Goal: Obtain resource: Download file/media

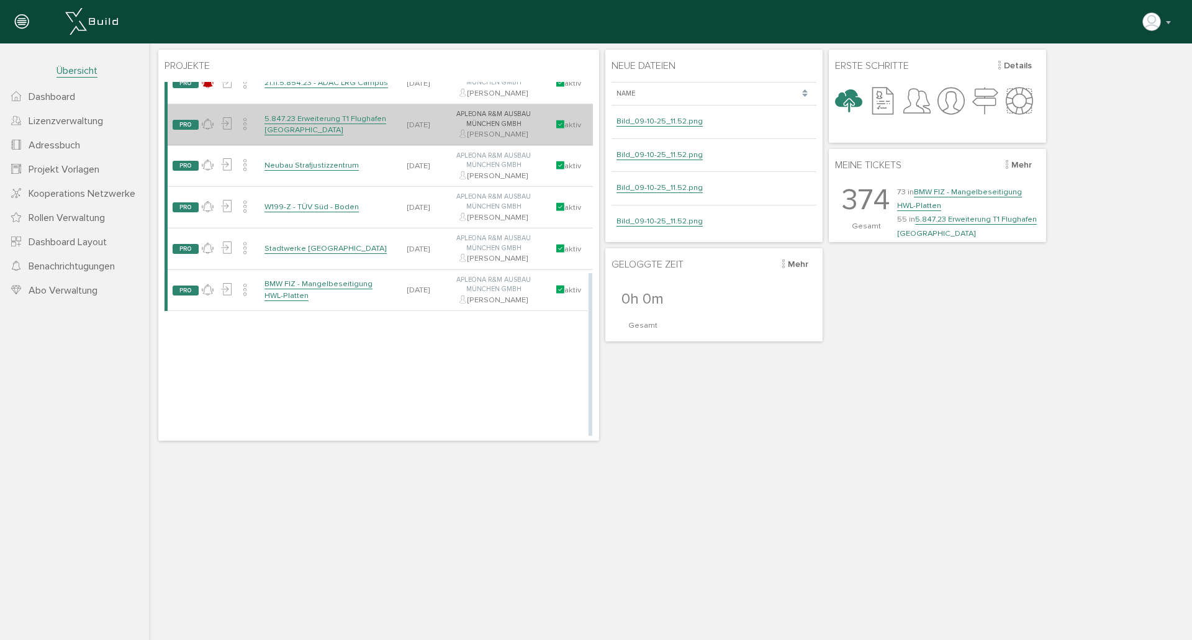
click at [347, 117] on link "5.847.23 Erweiterung T1 Flughafen [GEOGRAPHIC_DATA]" at bounding box center [325, 125] width 122 height 22
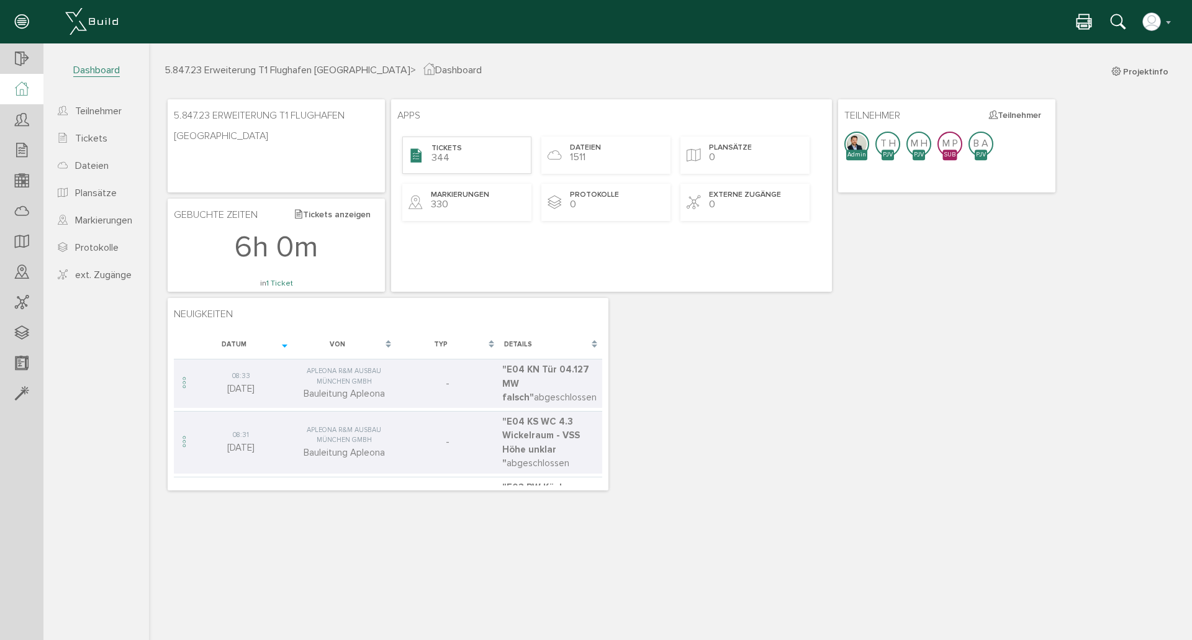
click at [458, 140] on div "Tickets 344" at bounding box center [466, 155] width 129 height 37
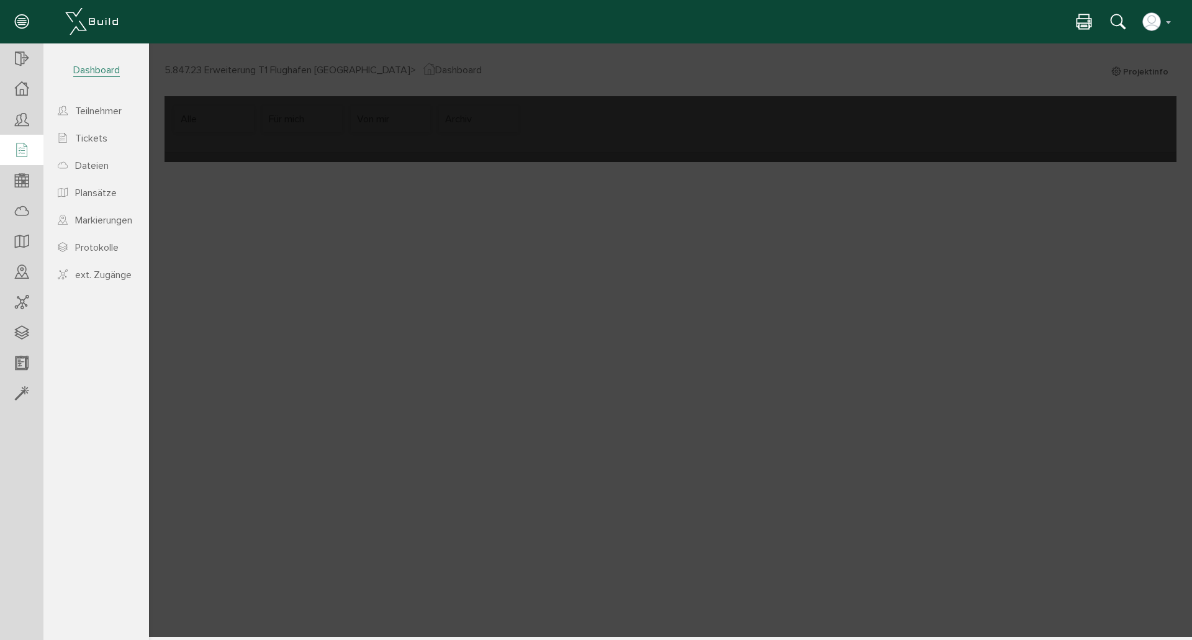
select select "FI-66fa35c85105f3.18396652"
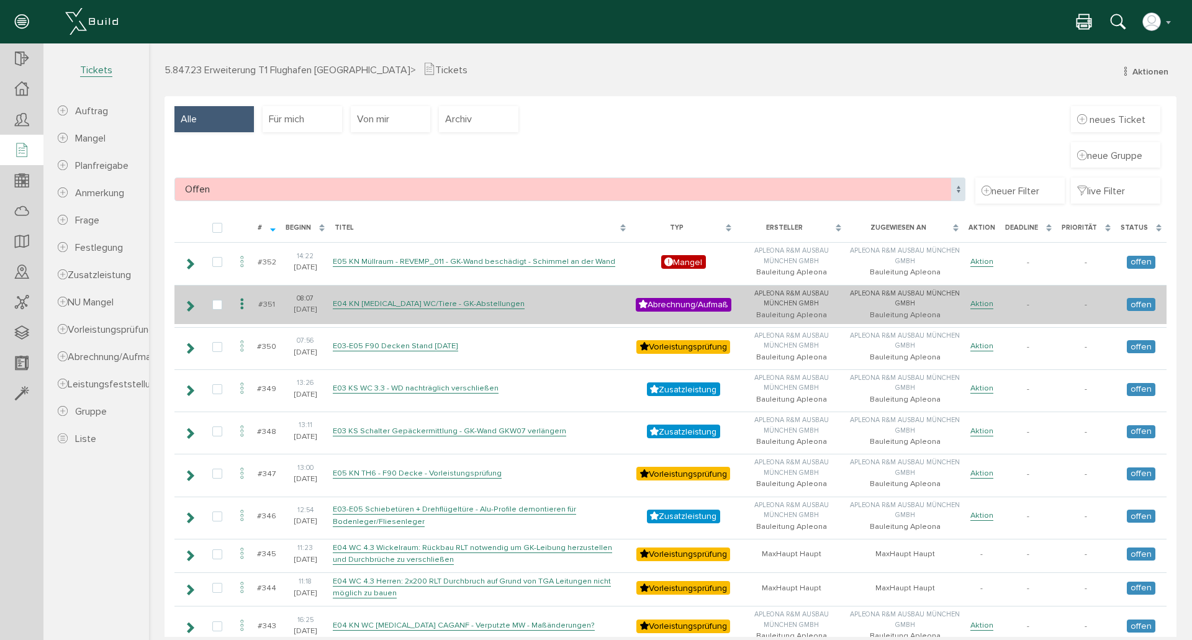
drag, startPoint x: 186, startPoint y: 304, endPoint x: 205, endPoint y: 309, distance: 19.9
click at [186, 304] on icon at bounding box center [190, 306] width 12 height 10
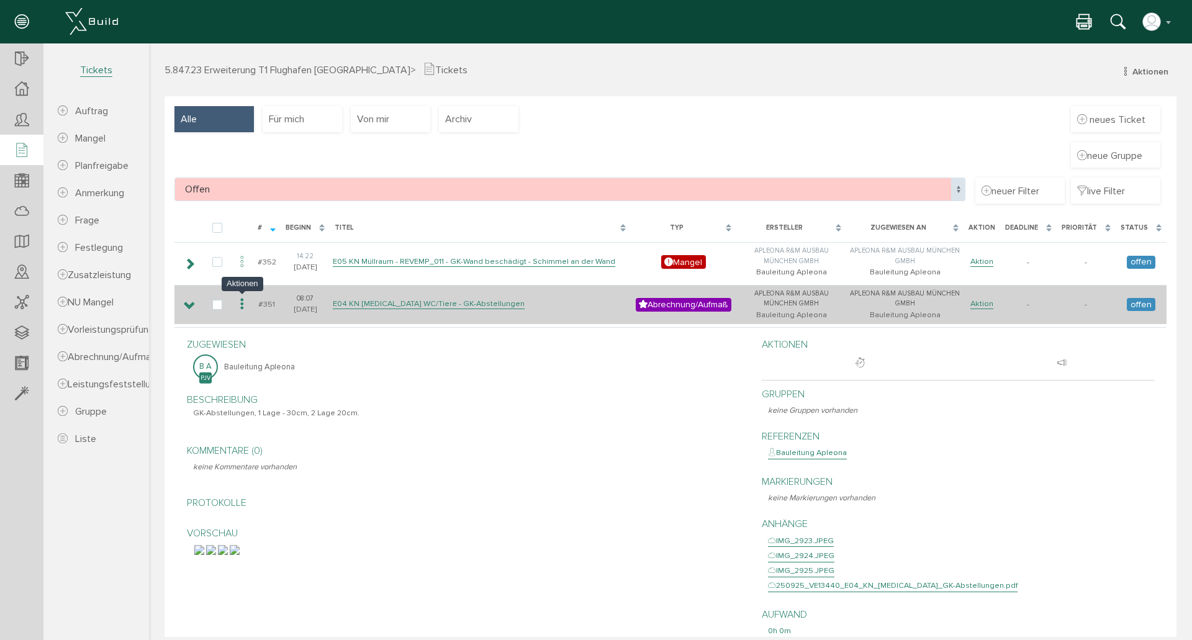
click at [245, 308] on icon at bounding box center [242, 304] width 15 height 17
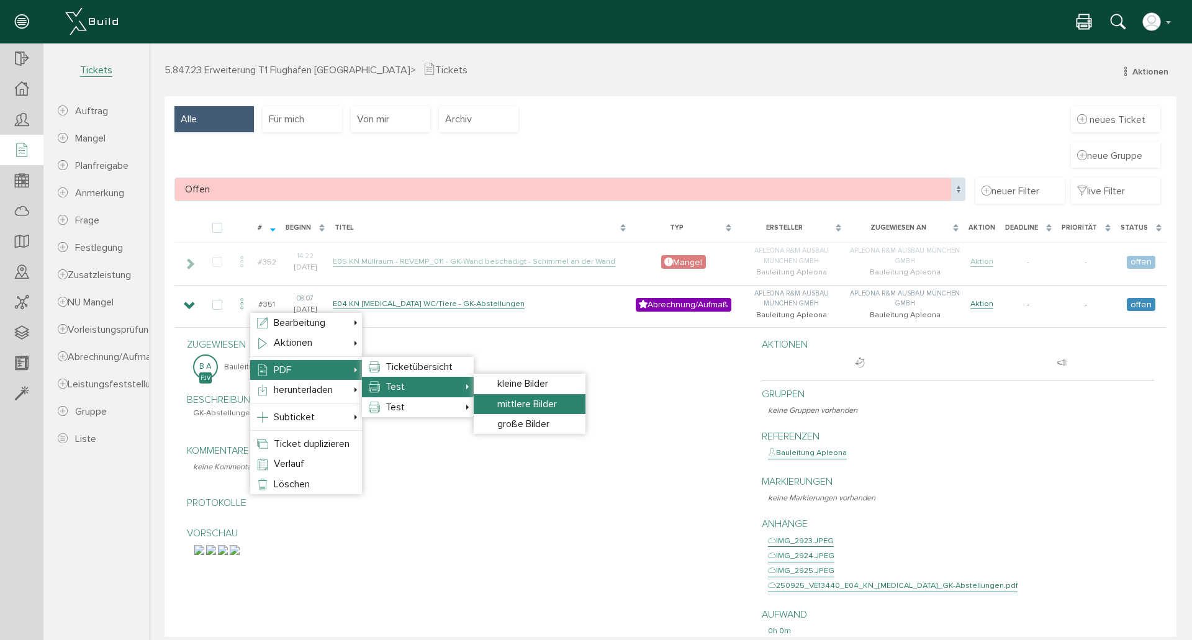
click at [521, 404] on span "mittlere Bilder" at bounding box center [527, 404] width 60 height 12
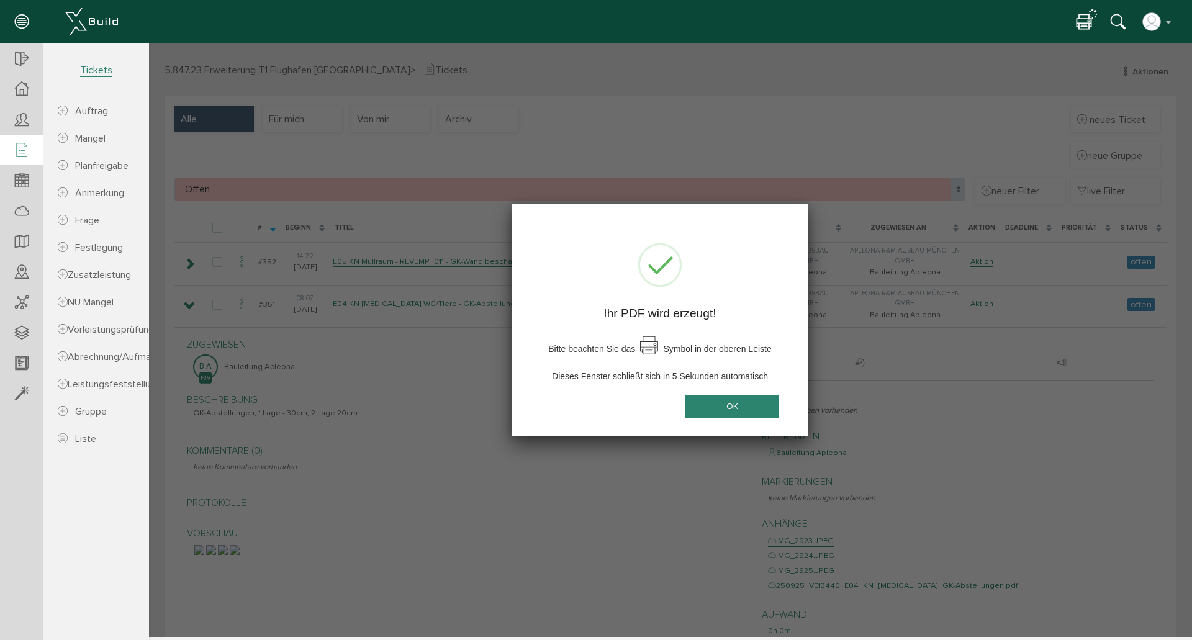
click at [755, 403] on button "OK" at bounding box center [731, 406] width 93 height 23
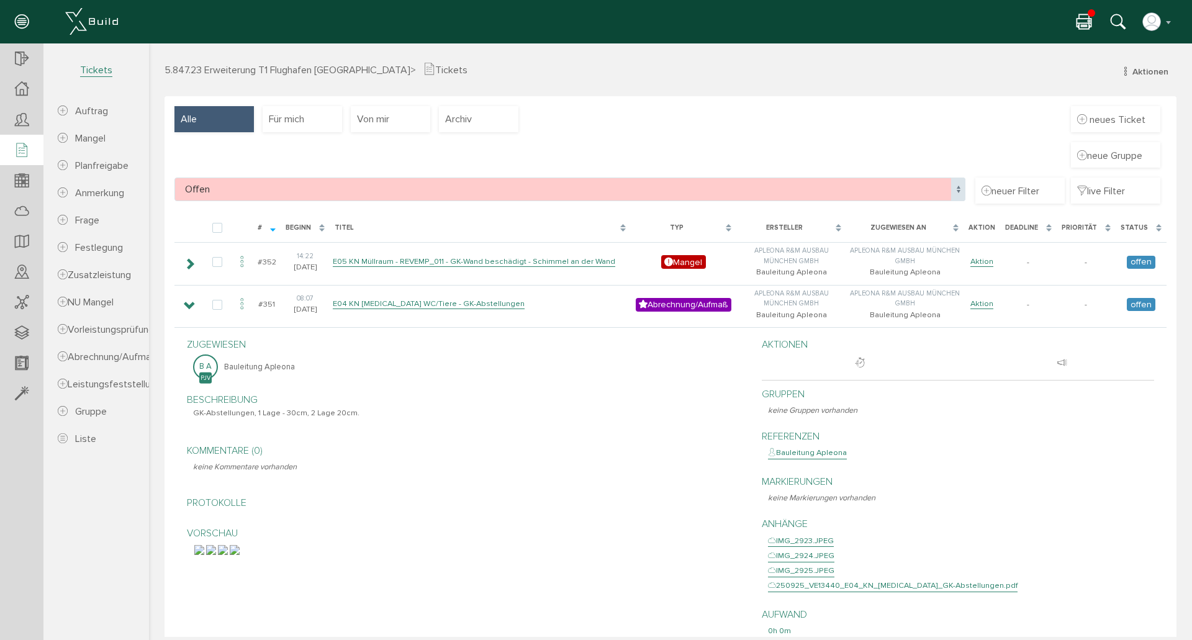
click at [1085, 26] on icon at bounding box center [1083, 23] width 15 height 18
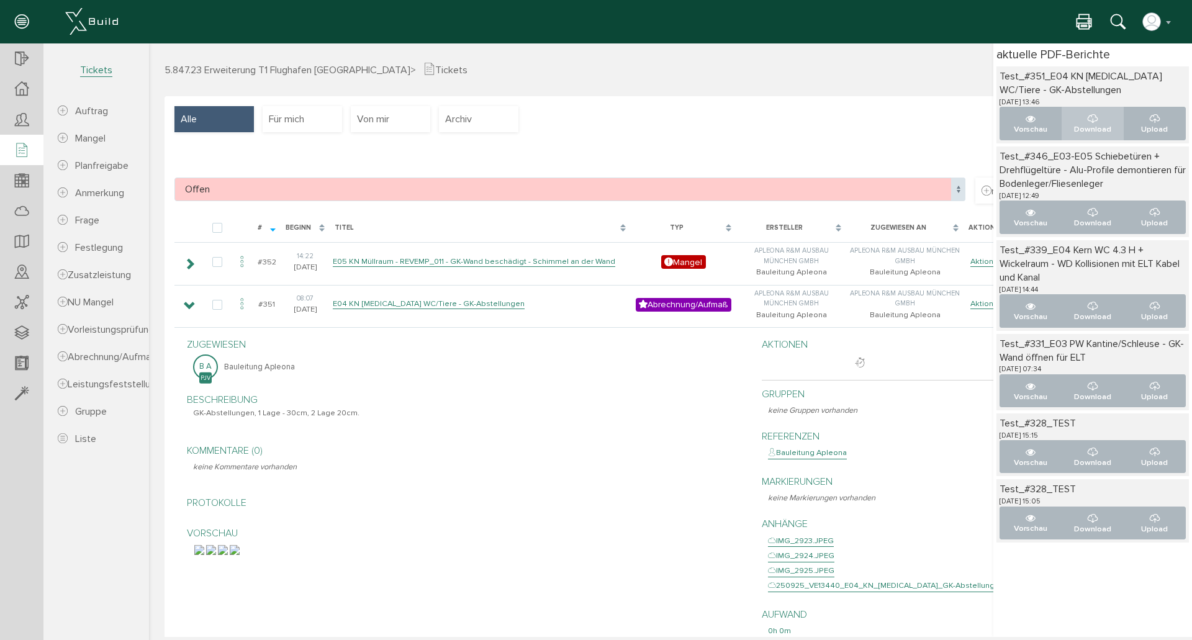
click at [1075, 130] on p "Download" at bounding box center [1093, 130] width 42 height 12
